Goal: Information Seeking & Learning: Check status

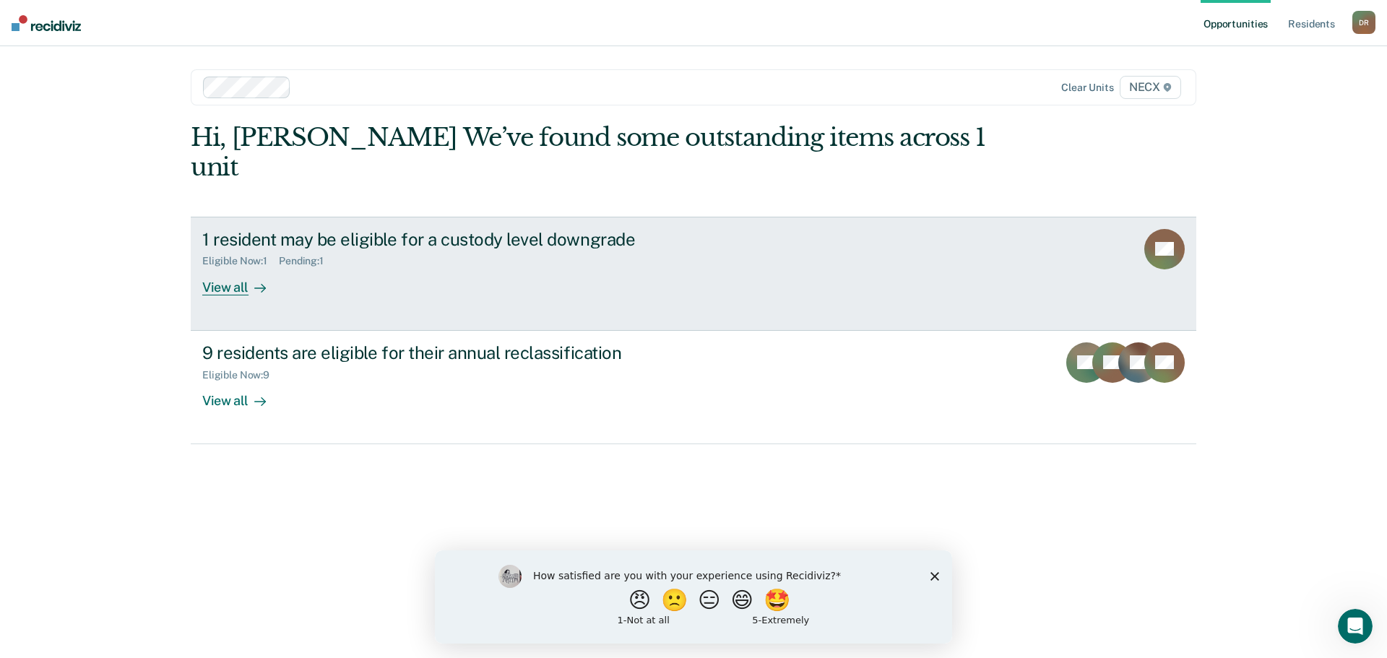
click at [232, 267] on div "View all" at bounding box center [242, 281] width 81 height 28
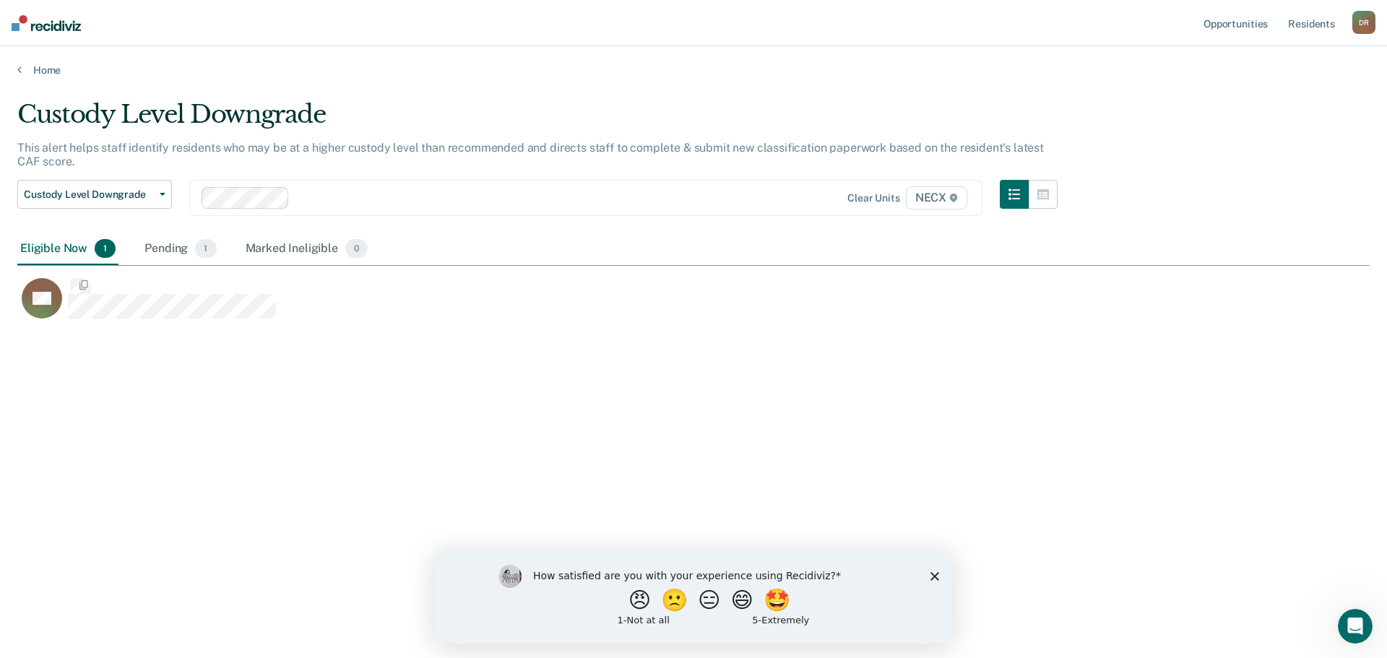
scroll to position [439, 1341]
click at [168, 251] on div "Pending 1" at bounding box center [180, 249] width 77 height 32
click at [932, 573] on polygon "Close survey" at bounding box center [934, 575] width 9 height 9
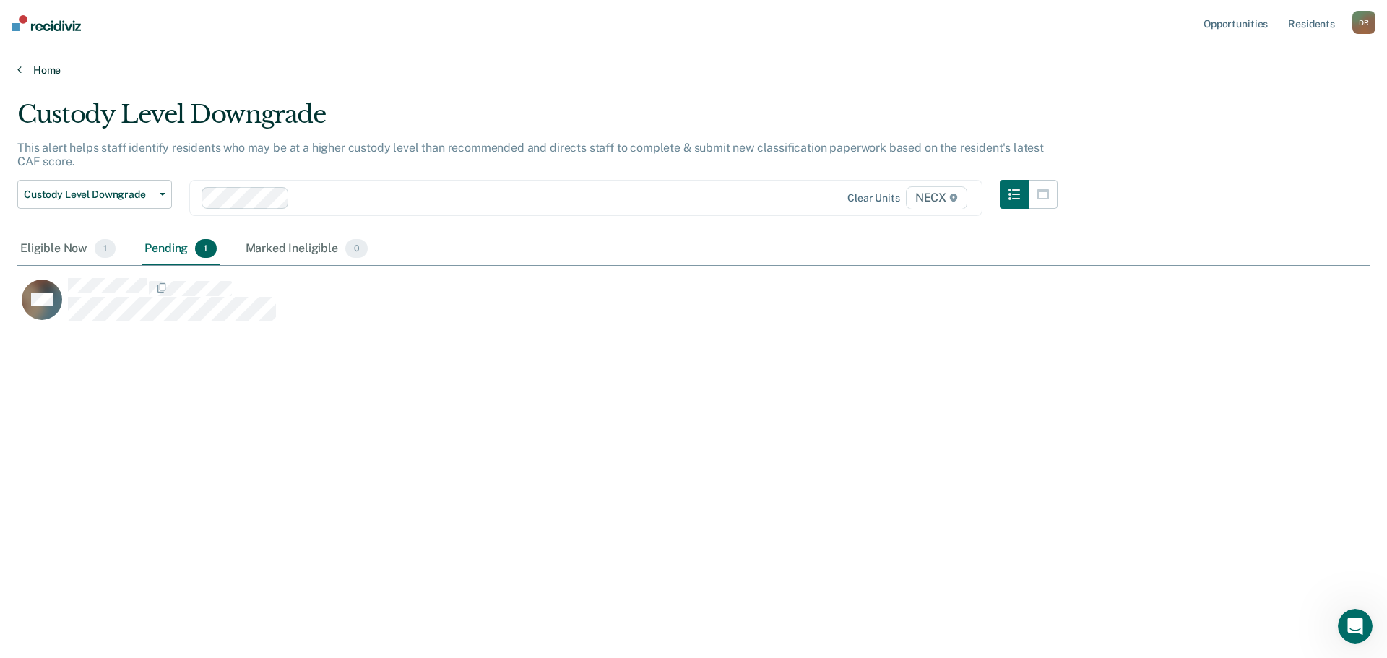
click at [21, 66] on icon at bounding box center [19, 70] width 4 height 12
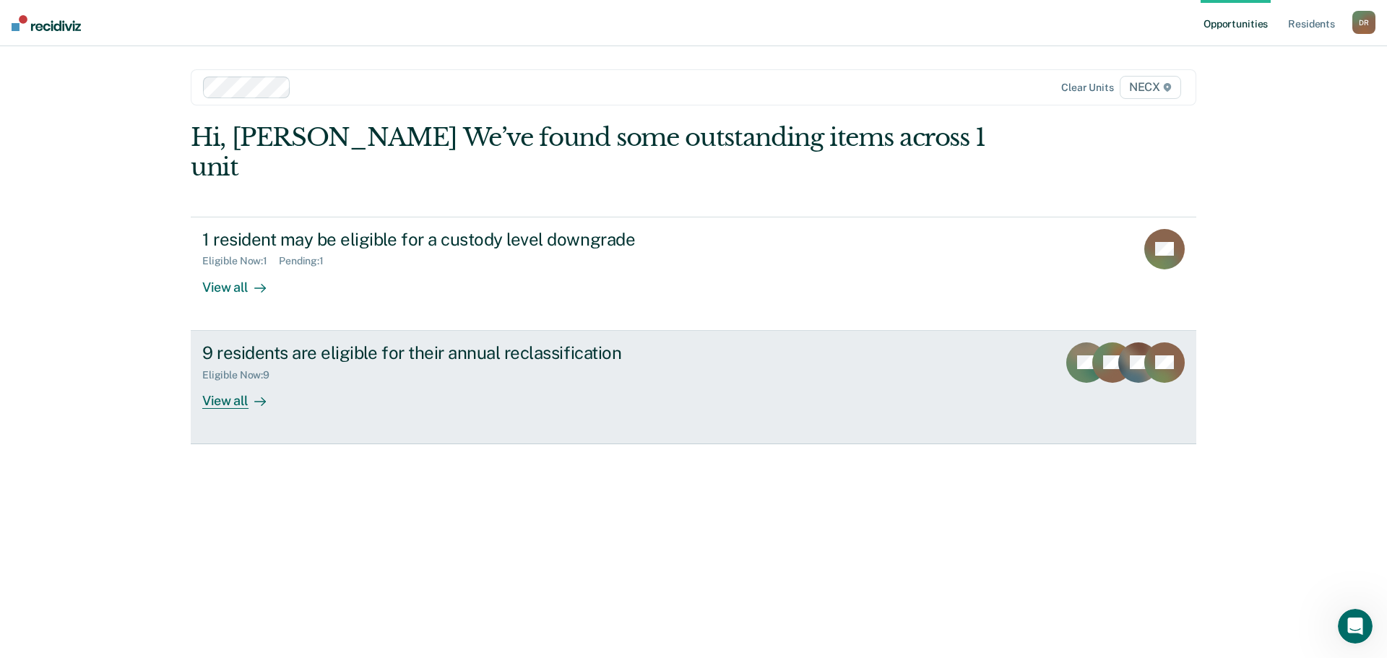
click at [232, 381] on div "View all" at bounding box center [242, 395] width 81 height 28
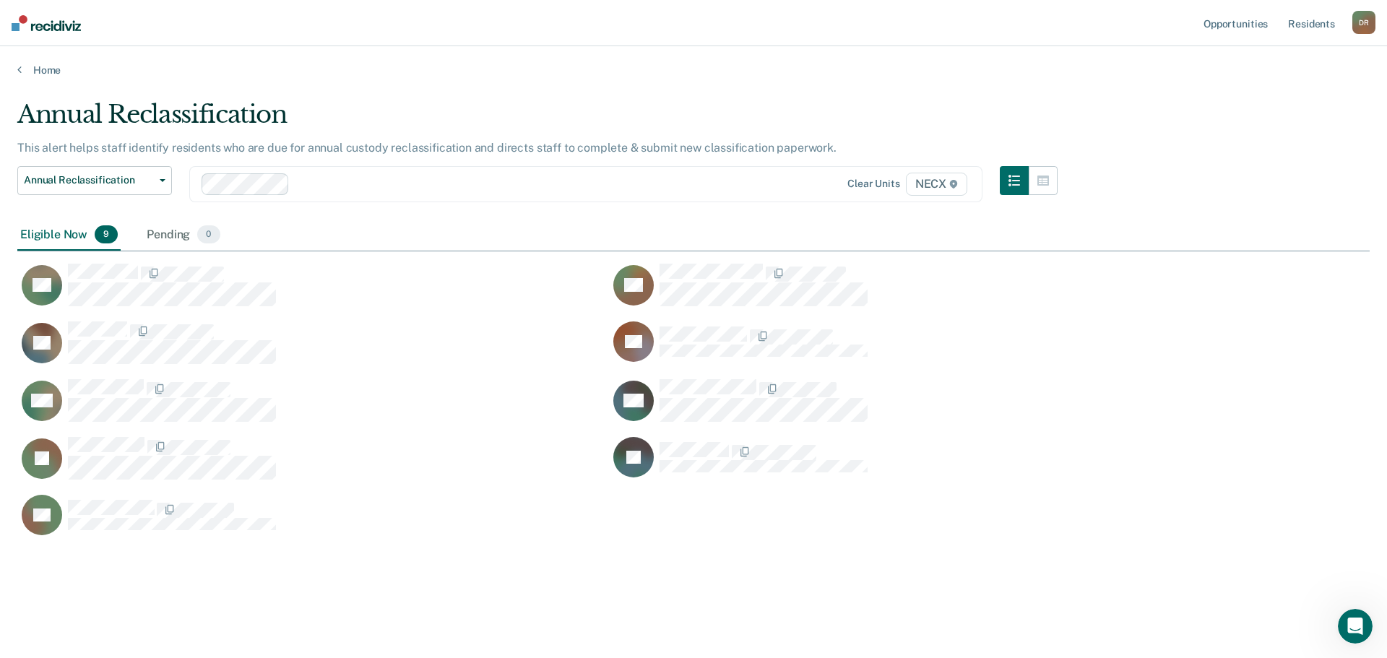
scroll to position [439, 1341]
